Goal: Find specific page/section: Find specific page/section

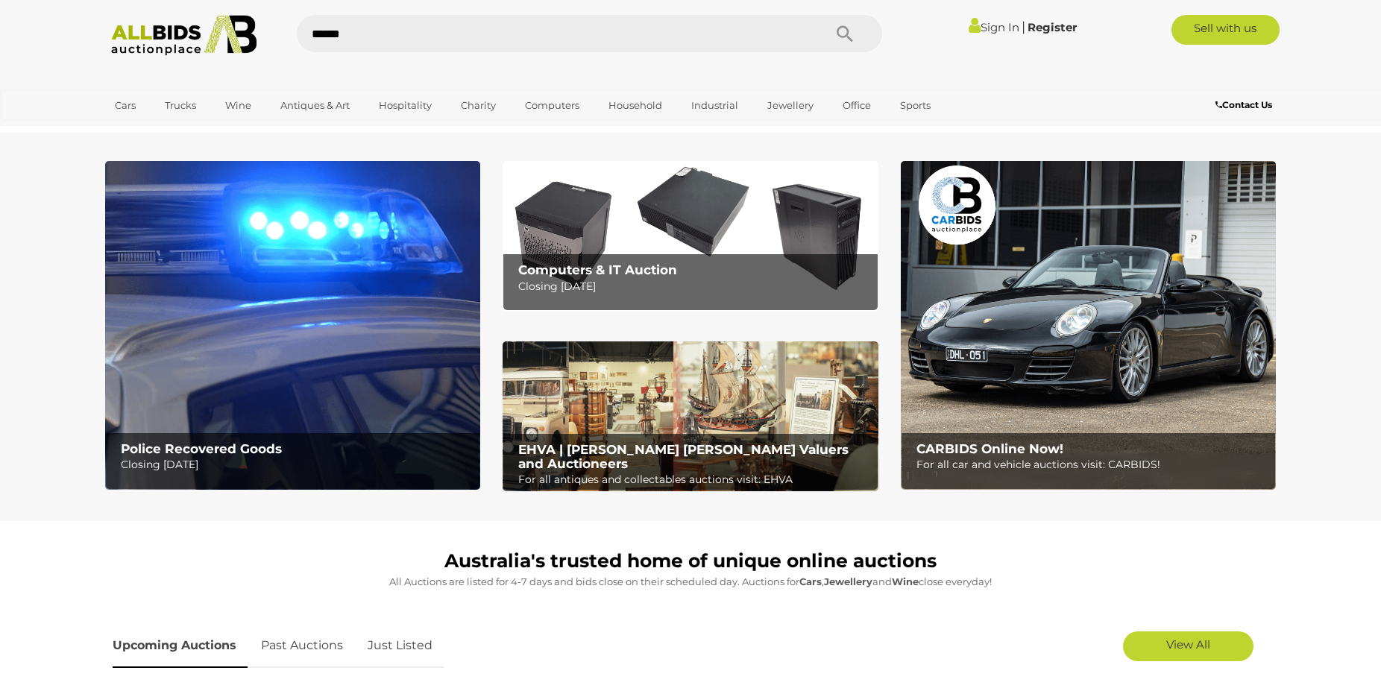
type input "*******"
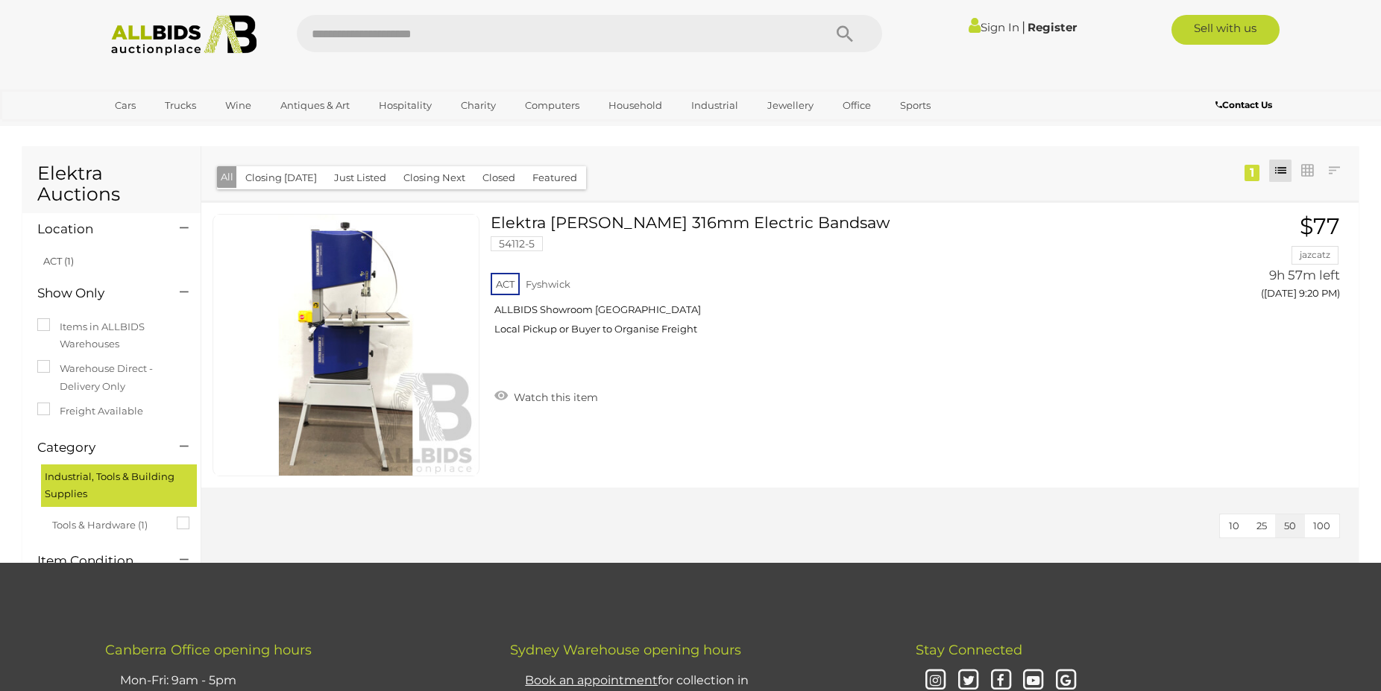
click at [670, 24] on input "text" at bounding box center [553, 33] width 512 height 37
type input "******"
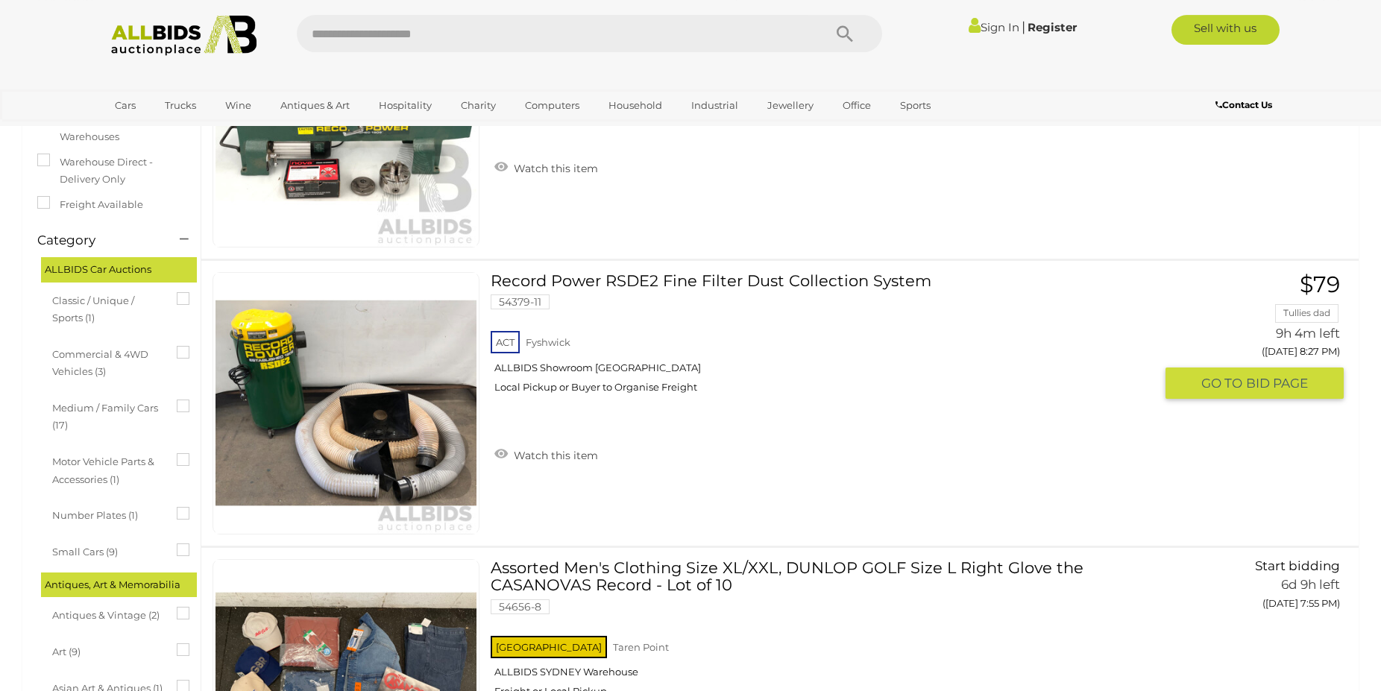
scroll to position [228, 0]
